Goal: Task Accomplishment & Management: Use online tool/utility

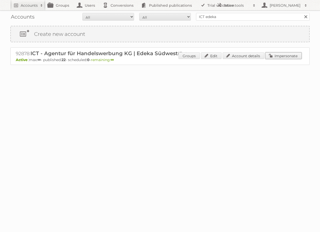
click at [293, 58] on link "Impersonate" at bounding box center [283, 55] width 36 height 7
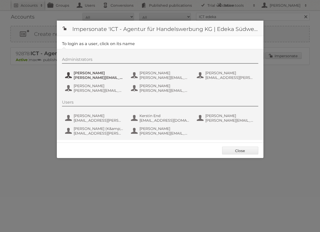
click at [107, 76] on span "[PERSON_NAME][EMAIL_ADDRESS][PERSON_NAME][DOMAIN_NAME]" at bounding box center [99, 77] width 50 height 5
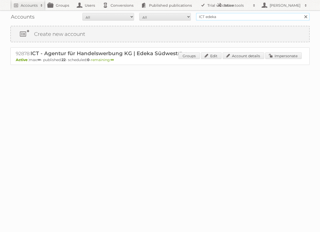
click at [257, 18] on input "ICT edeka" at bounding box center [253, 17] width 114 height 8
type input "IKEA"
click at [301, 13] on input "Search" at bounding box center [305, 17] width 8 height 8
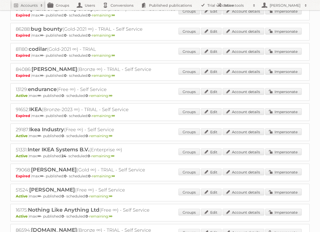
scroll to position [106, 0]
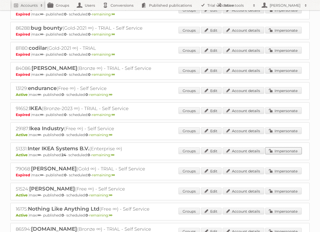
click at [284, 148] on link "Impersonate" at bounding box center [283, 151] width 36 height 7
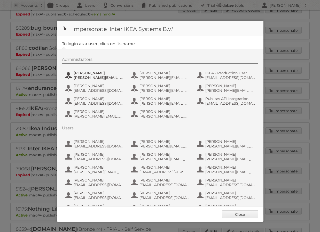
click at [107, 74] on span "Andreas Olofsson" at bounding box center [99, 73] width 50 height 5
